Goal: Task Accomplishment & Management: Use online tool/utility

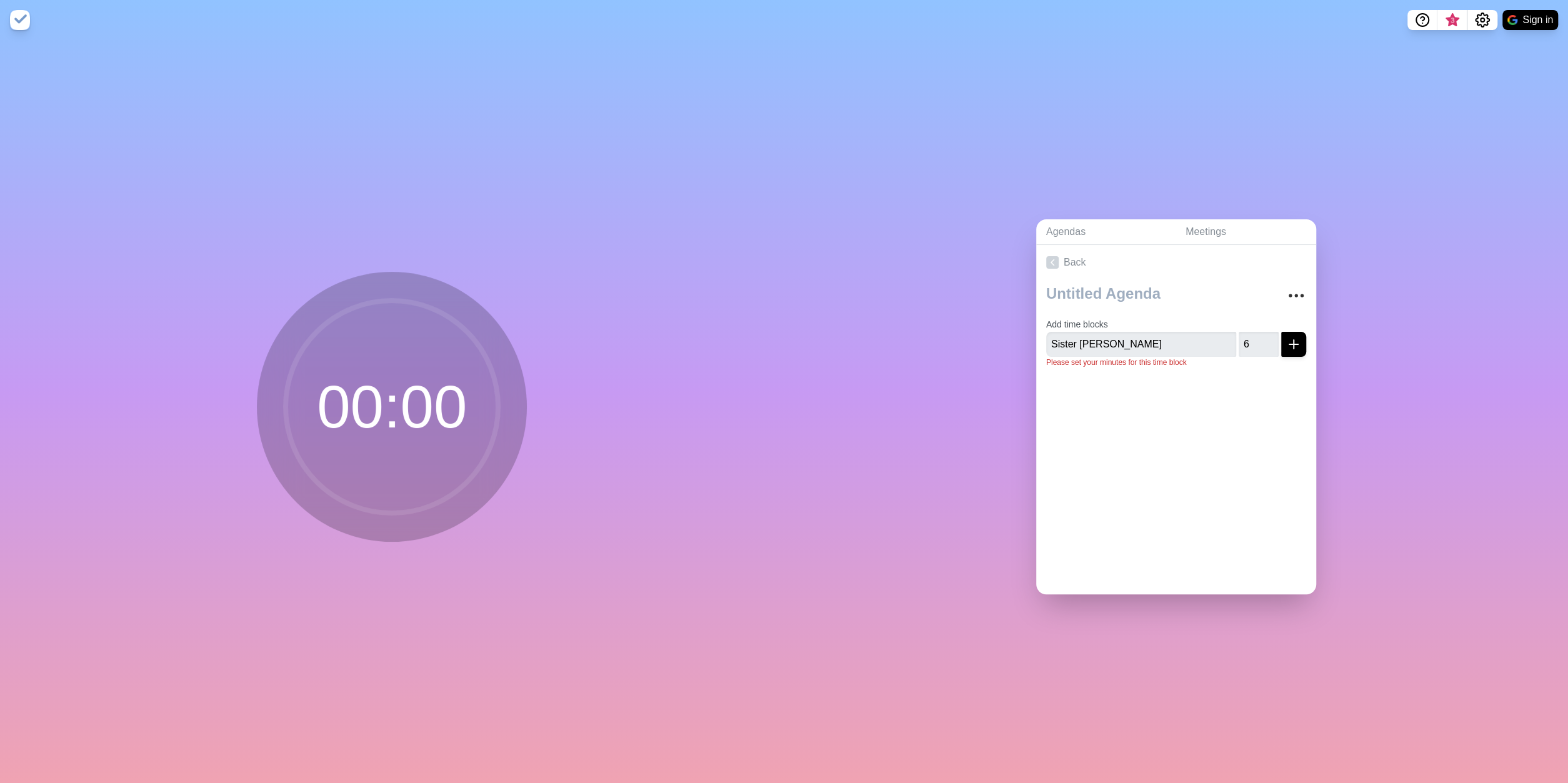
click at [315, 415] on circle at bounding box center [392, 406] width 213 height 213
click at [364, 409] on circle at bounding box center [392, 406] width 213 height 213
click at [1287, 337] on icon "submit" at bounding box center [1293, 344] width 15 height 15
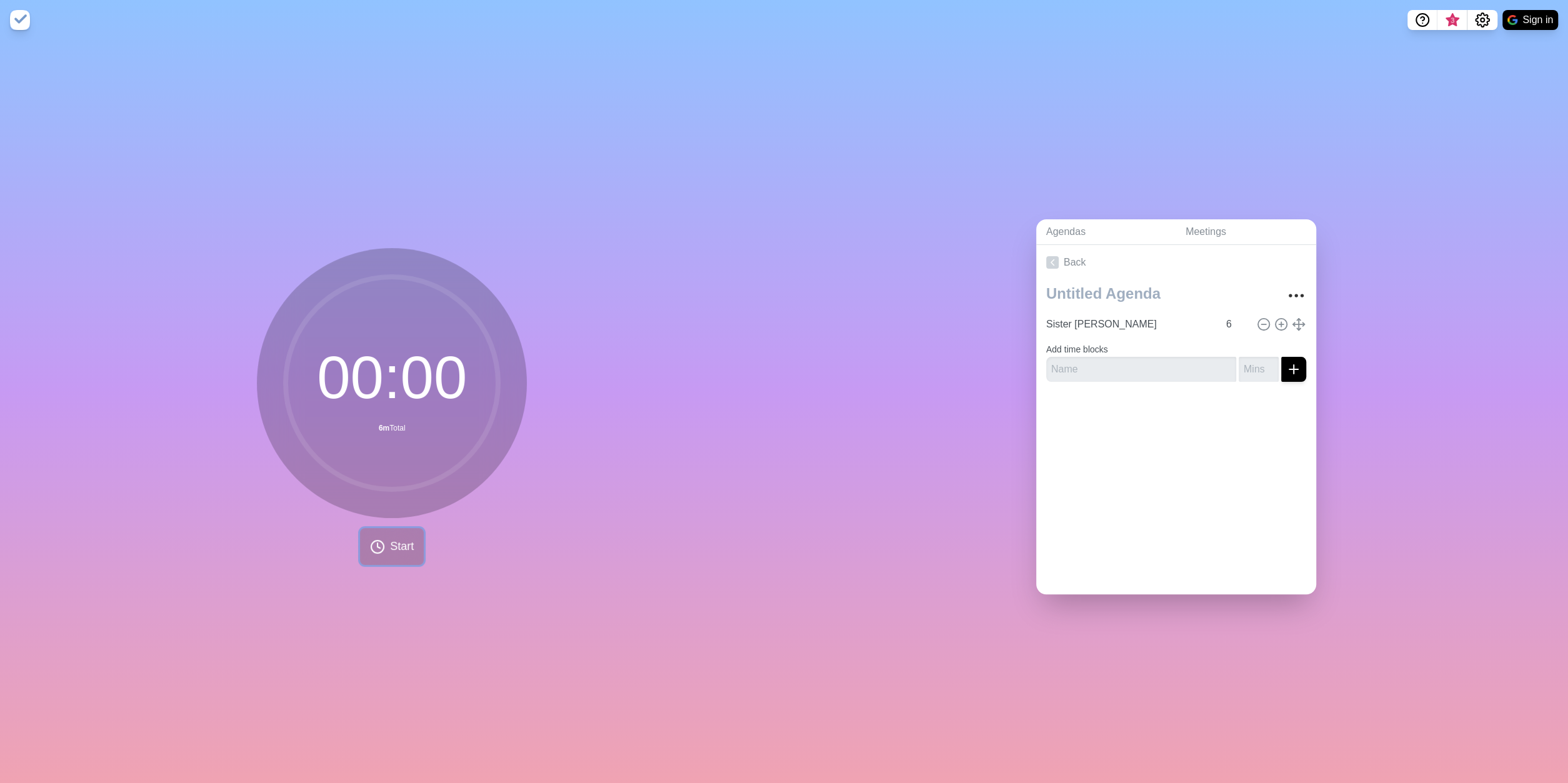
click at [405, 546] on span "Start" at bounding box center [401, 546] width 24 height 17
click at [1264, 324] on line at bounding box center [1263, 324] width 4 height 0
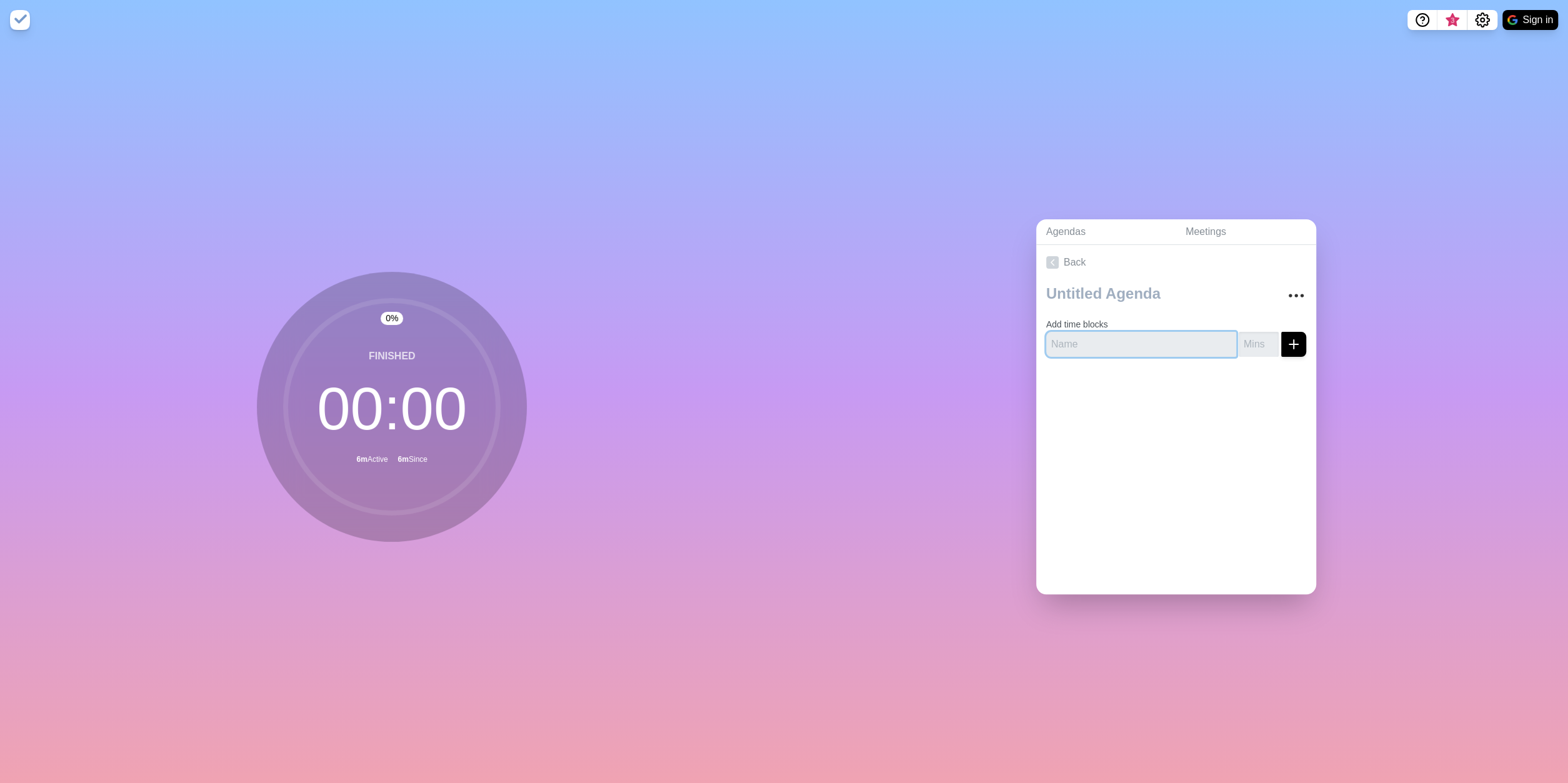
click at [1081, 337] on input "text" at bounding box center [1141, 344] width 190 height 25
type input "s"
type input "Sister Happiness"
click at [1287, 344] on icon "submit" at bounding box center [1293, 344] width 15 height 15
click at [1270, 337] on input "1" at bounding box center [1259, 344] width 40 height 25
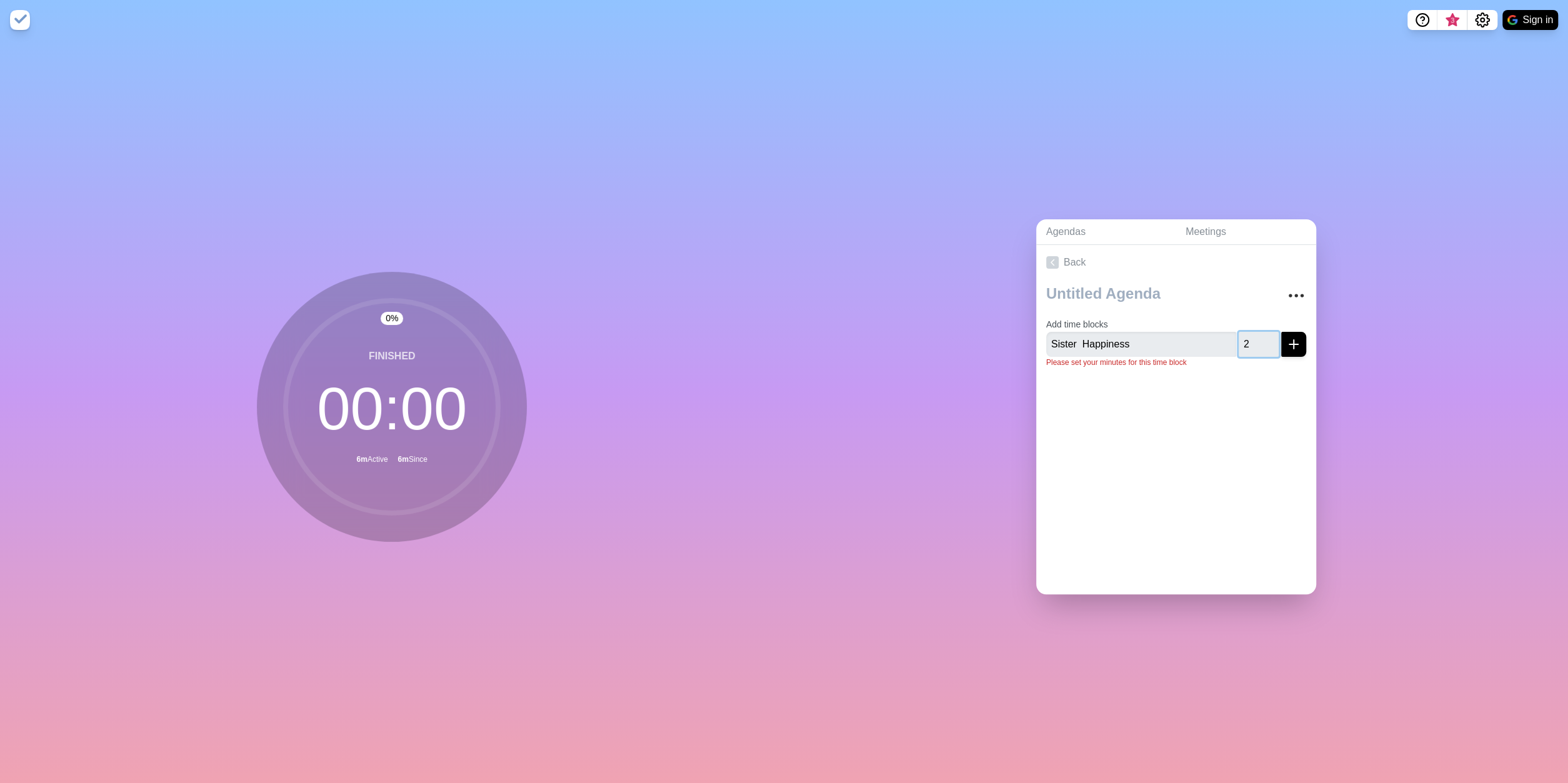
click at [1270, 337] on input "2" at bounding box center [1259, 344] width 40 height 25
click at [1270, 337] on input "3" at bounding box center [1259, 344] width 40 height 25
click at [1270, 337] on input "4" at bounding box center [1259, 344] width 40 height 25
click at [1270, 337] on input "5" at bounding box center [1259, 344] width 40 height 25
type input "6"
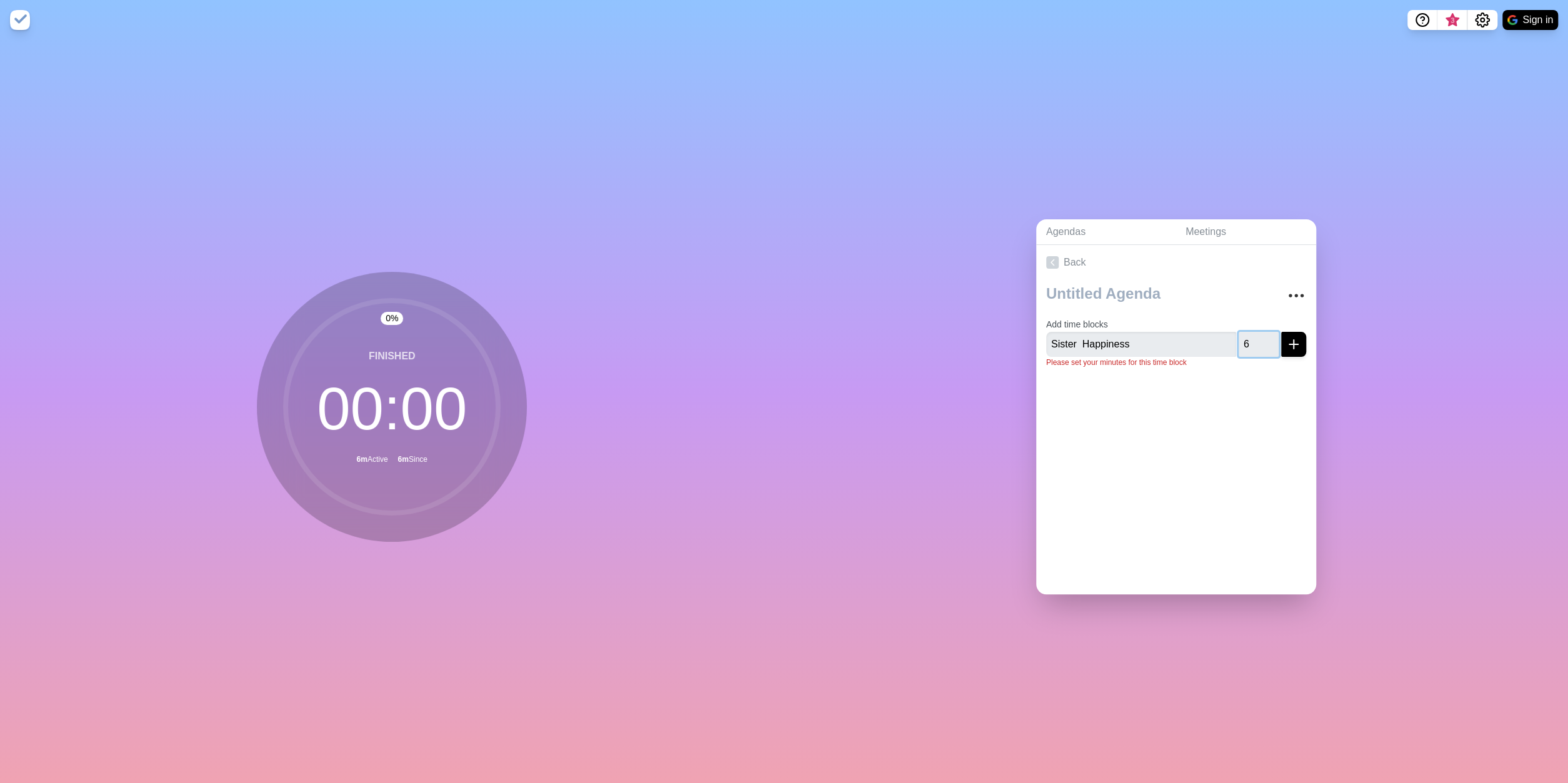
click at [1270, 337] on input "6" at bounding box center [1259, 344] width 40 height 25
click at [416, 420] on circle at bounding box center [392, 406] width 213 height 213
click at [1300, 337] on icon "submit" at bounding box center [1293, 344] width 15 height 15
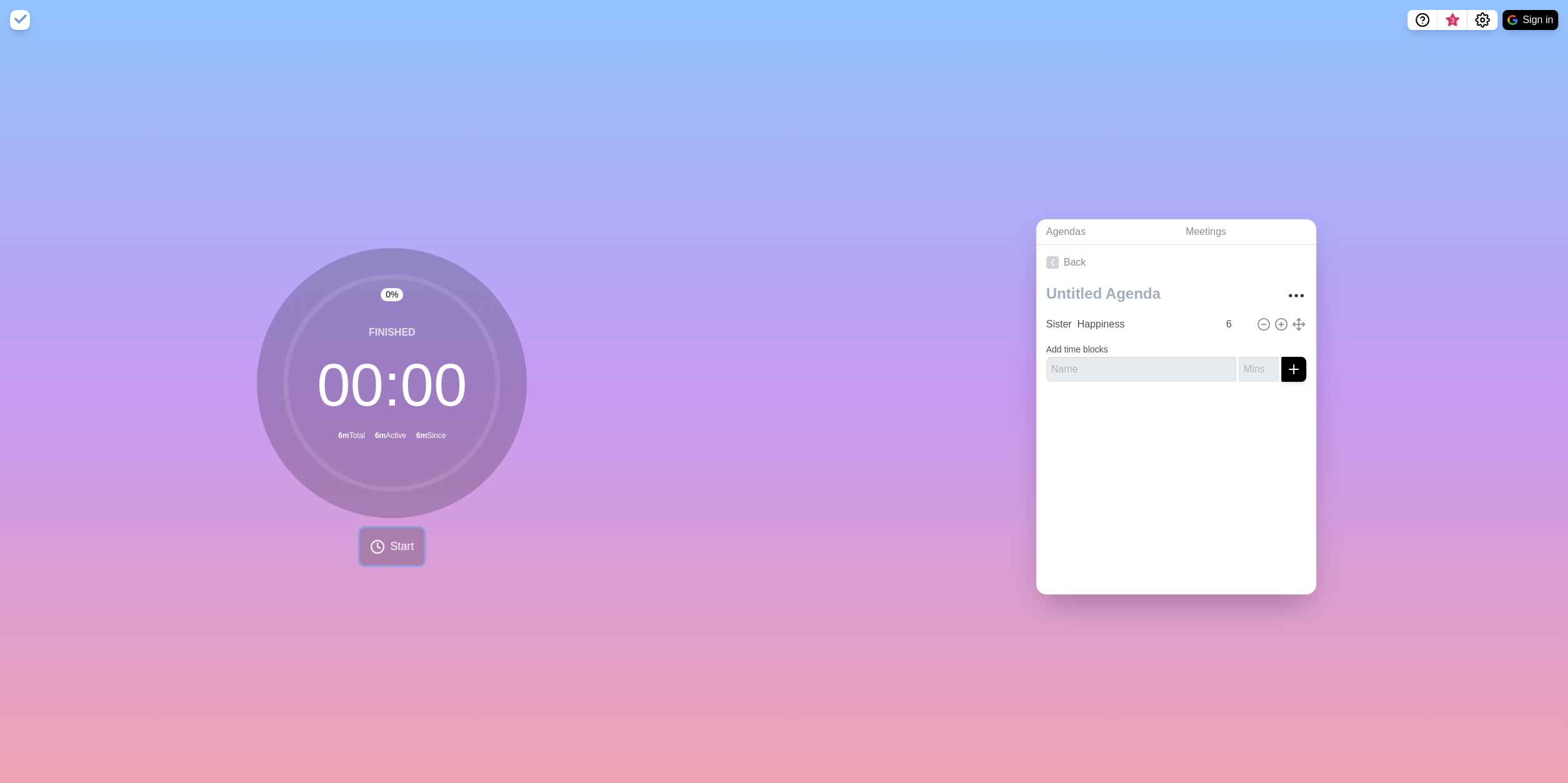
click at [380, 552] on icon at bounding box center [377, 547] width 15 height 15
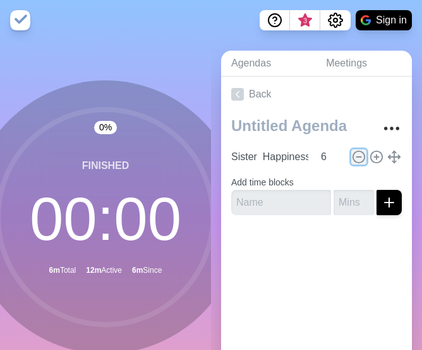
click at [360, 150] on icon at bounding box center [359, 157] width 14 height 14
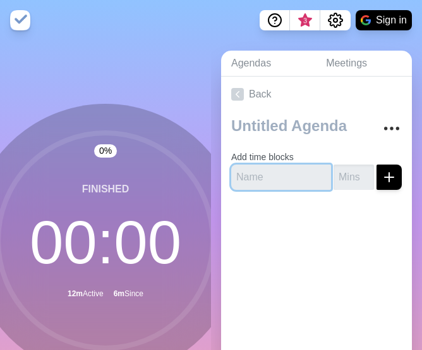
click at [305, 168] on input "text" at bounding box center [281, 176] width 100 height 25
type input "Sister [PERSON_NAME]"
click at [367, 170] on input "1" at bounding box center [354, 176] width 40 height 25
click at [367, 170] on input "2" at bounding box center [354, 176] width 40 height 25
click at [367, 170] on input "3" at bounding box center [354, 176] width 40 height 25
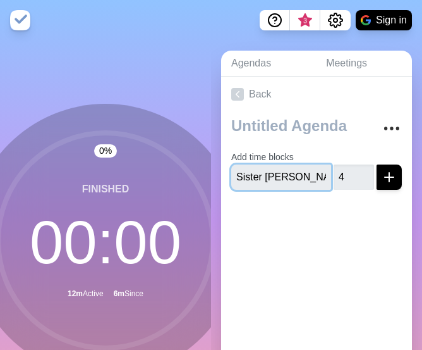
click at [367, 170] on input "4" at bounding box center [354, 176] width 40 height 25
click at [367, 170] on input "5" at bounding box center [354, 176] width 40 height 25
type input "6"
click at [367, 170] on input "6" at bounding box center [354, 176] width 40 height 25
type input "Sister [PERSON_NAME]"
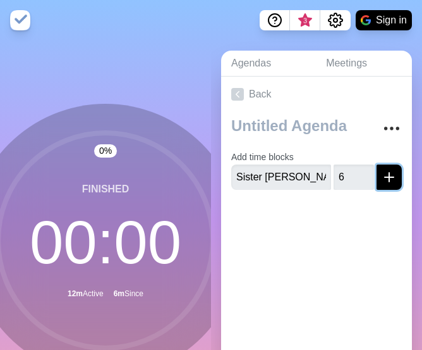
click at [387, 175] on icon "submit" at bounding box center [389, 176] width 15 height 15
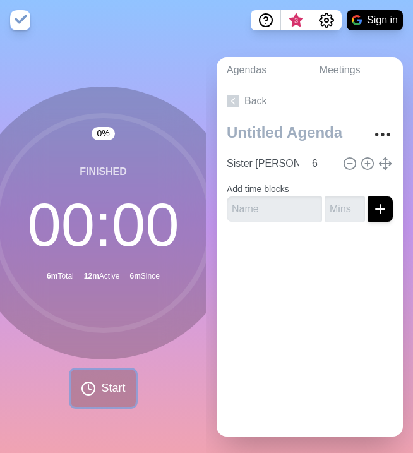
click at [117, 386] on span "Start" at bounding box center [113, 388] width 24 height 17
click at [103, 241] on circle at bounding box center [103, 223] width 215 height 215
click at [351, 164] on line at bounding box center [350, 164] width 4 height 0
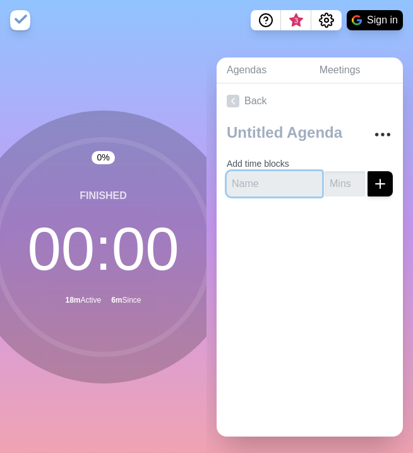
click at [278, 176] on input "text" at bounding box center [274, 183] width 95 height 25
type input "Sister [PERSON_NAME]"
click at [358, 176] on input "1" at bounding box center [345, 183] width 40 height 25
click at [358, 176] on input "2" at bounding box center [345, 183] width 40 height 25
click at [358, 176] on input "3" at bounding box center [345, 183] width 40 height 25
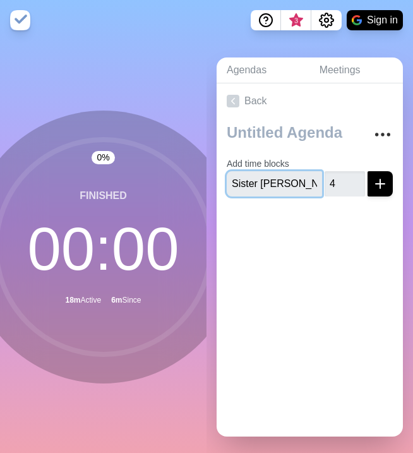
click at [358, 176] on input "4" at bounding box center [345, 183] width 40 height 25
click at [358, 176] on input "5" at bounding box center [345, 183] width 40 height 25
type input "6"
click at [358, 176] on input "6" at bounding box center [345, 183] width 40 height 25
type input "Sister [PERSON_NAME]"
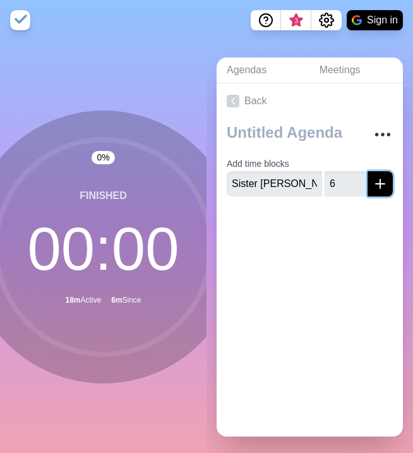
click at [381, 182] on line "submit" at bounding box center [381, 184] width 0 height 9
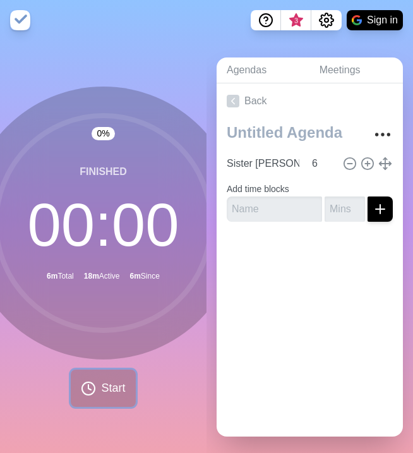
click at [116, 385] on span "Start" at bounding box center [113, 388] width 24 height 17
